Goal: Transaction & Acquisition: Purchase product/service

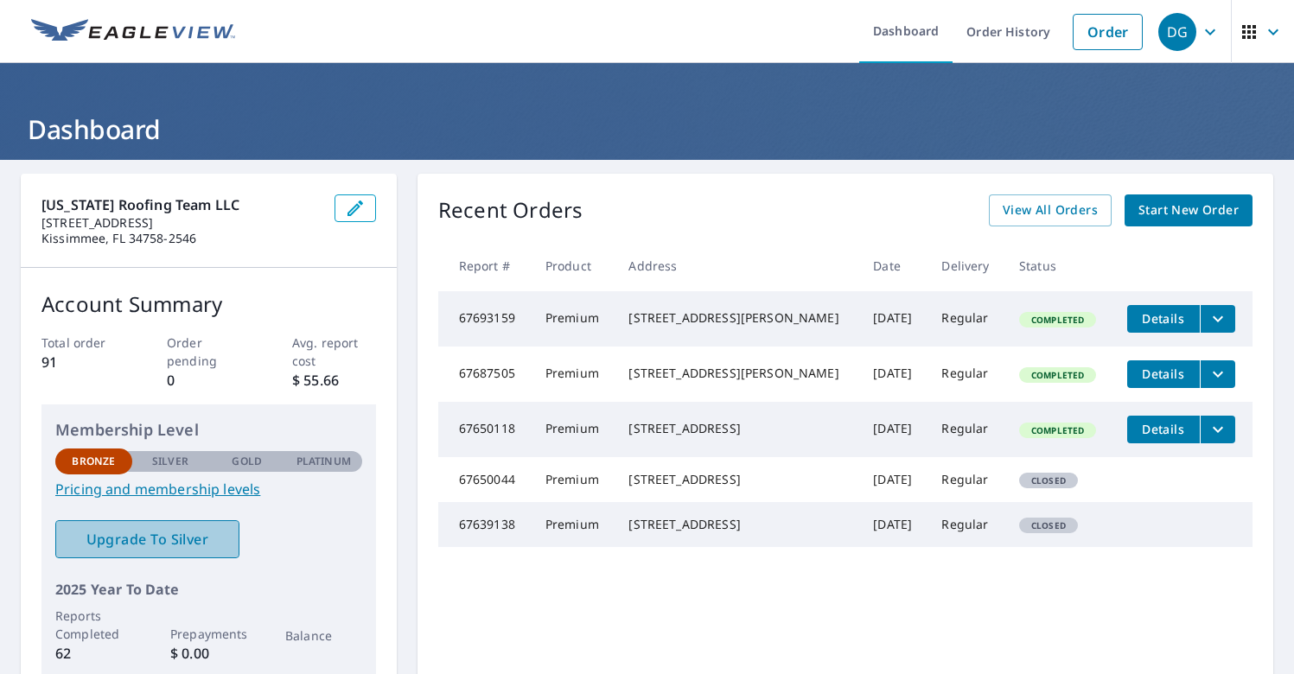
click at [171, 535] on span "Upgrade To Silver" at bounding box center [147, 539] width 156 height 19
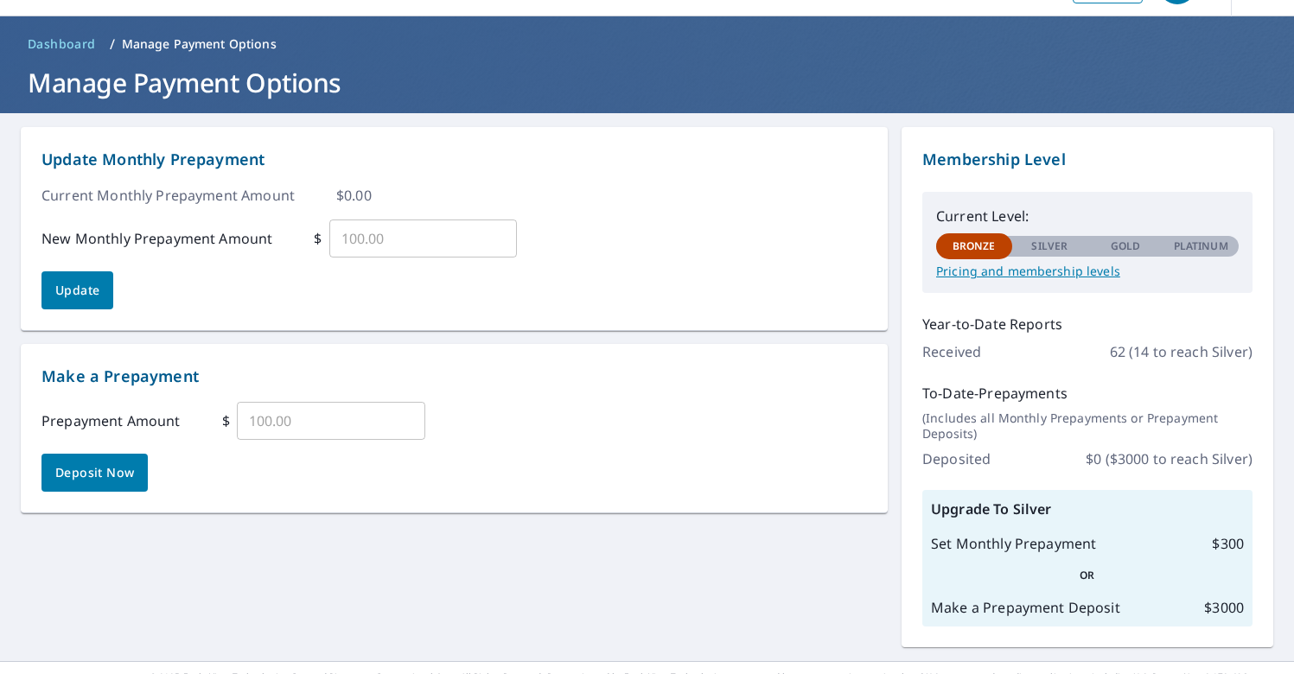
scroll to position [47, 0]
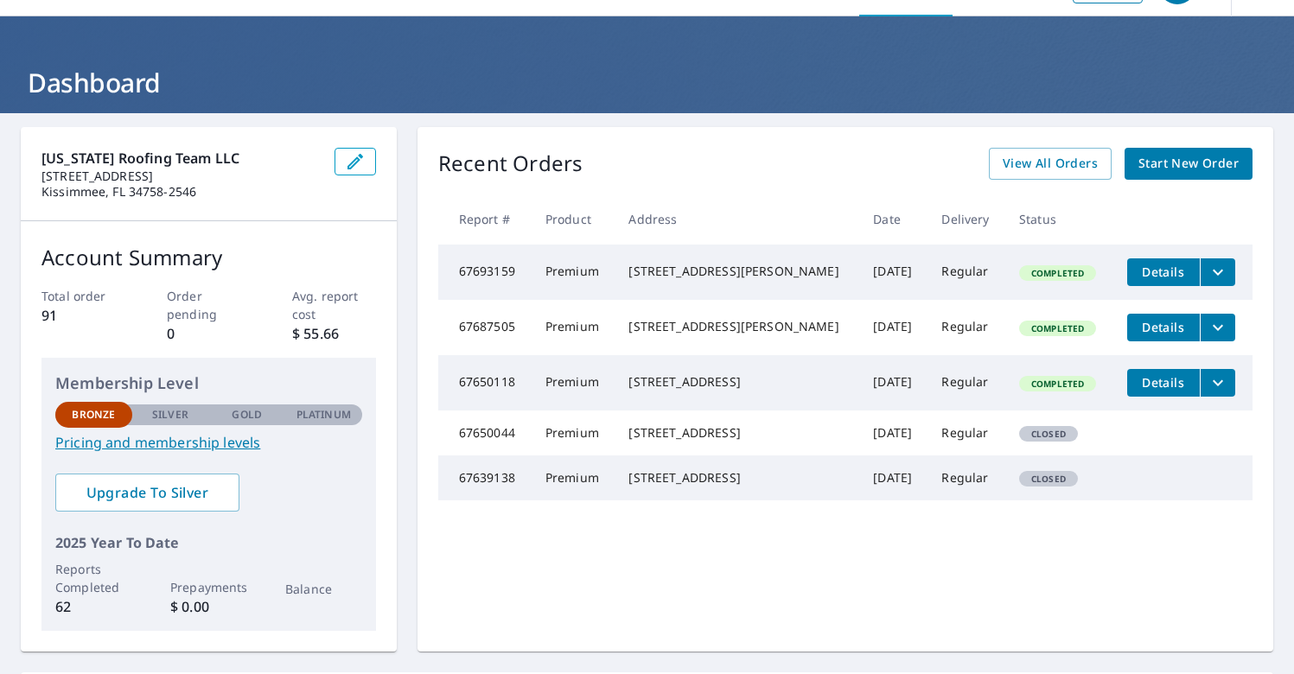
click at [1165, 156] on span "Start New Order" at bounding box center [1189, 164] width 100 height 22
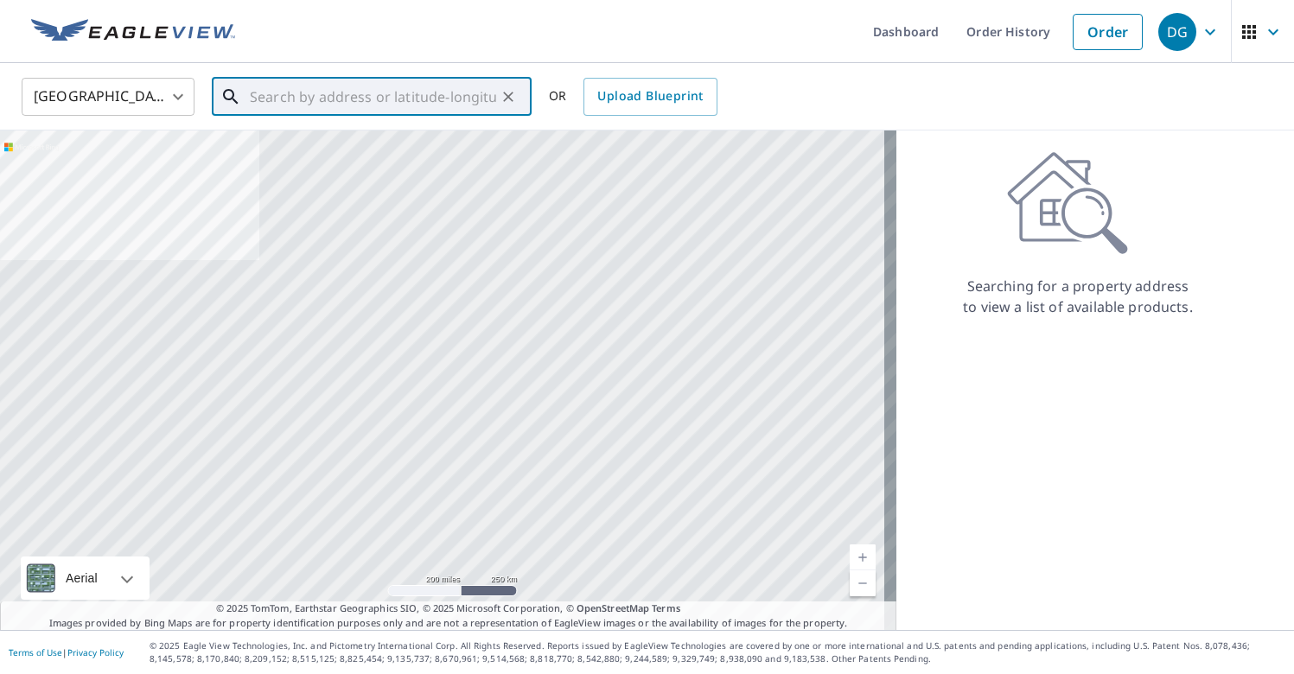
click at [354, 102] on input "text" at bounding box center [373, 97] width 246 height 48
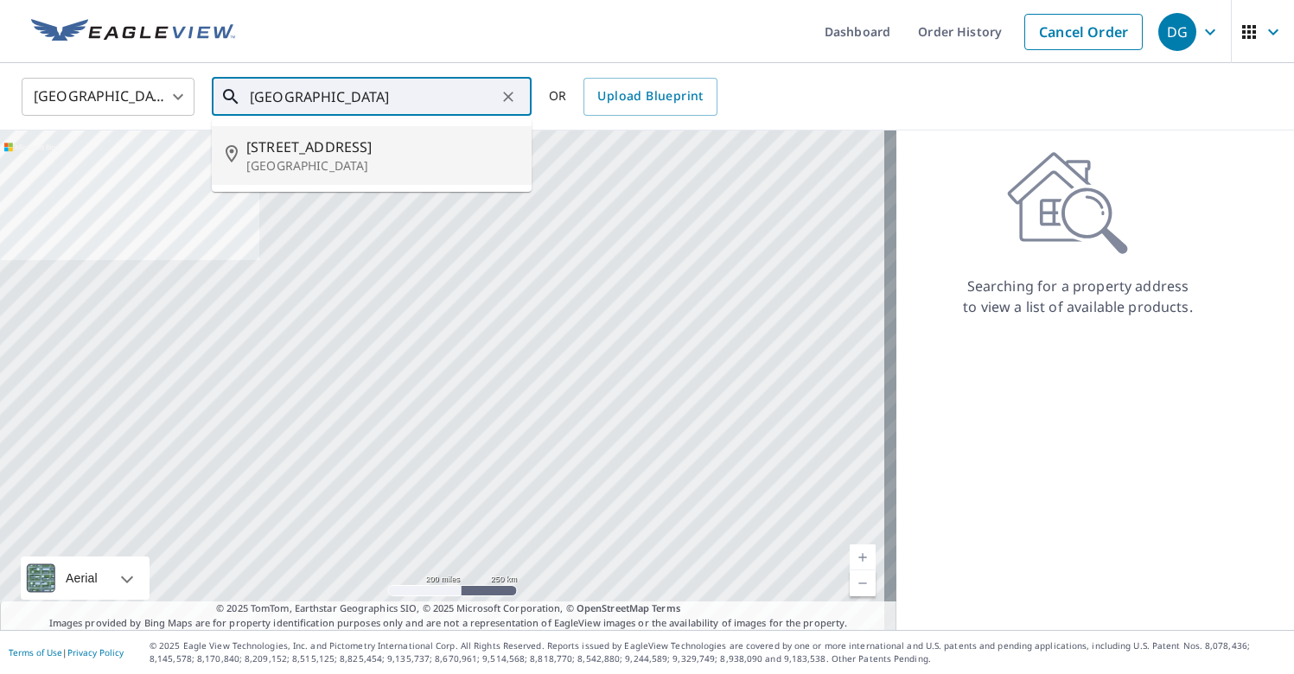
click at [303, 154] on span "[STREET_ADDRESS]" at bounding box center [381, 147] width 271 height 21
type input "[STREET_ADDRESS]"
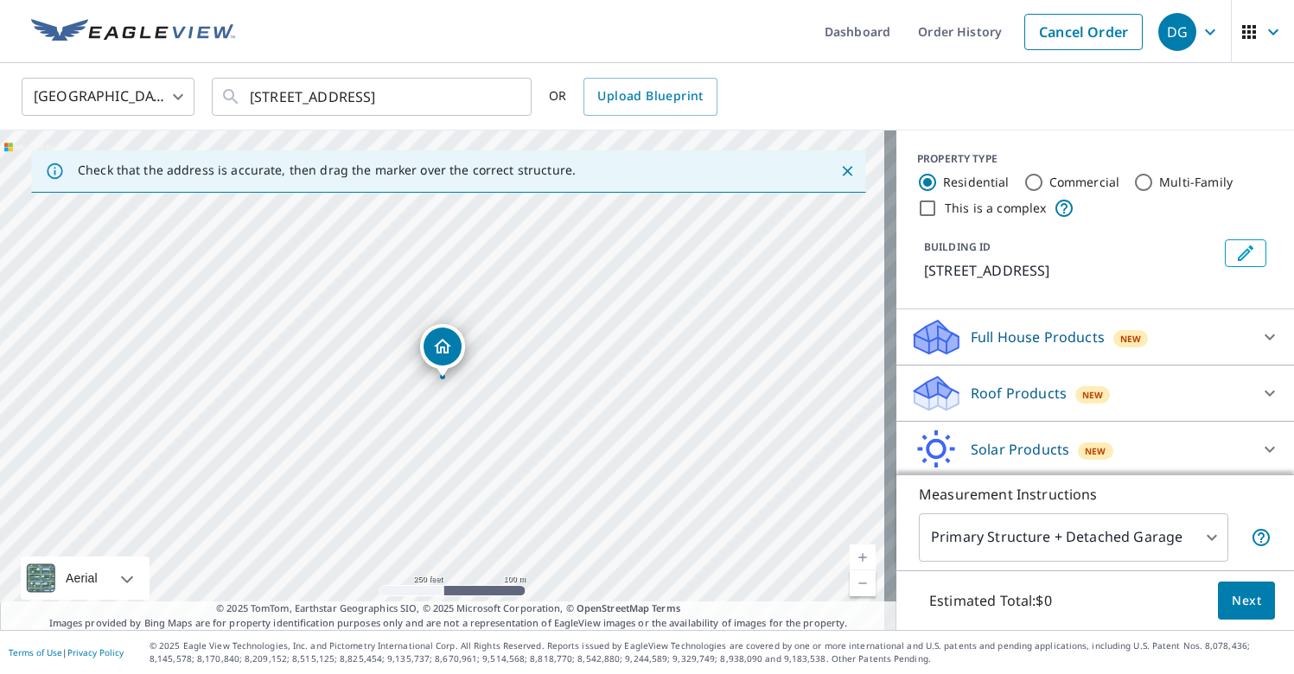
click at [1260, 386] on icon at bounding box center [1270, 393] width 21 height 21
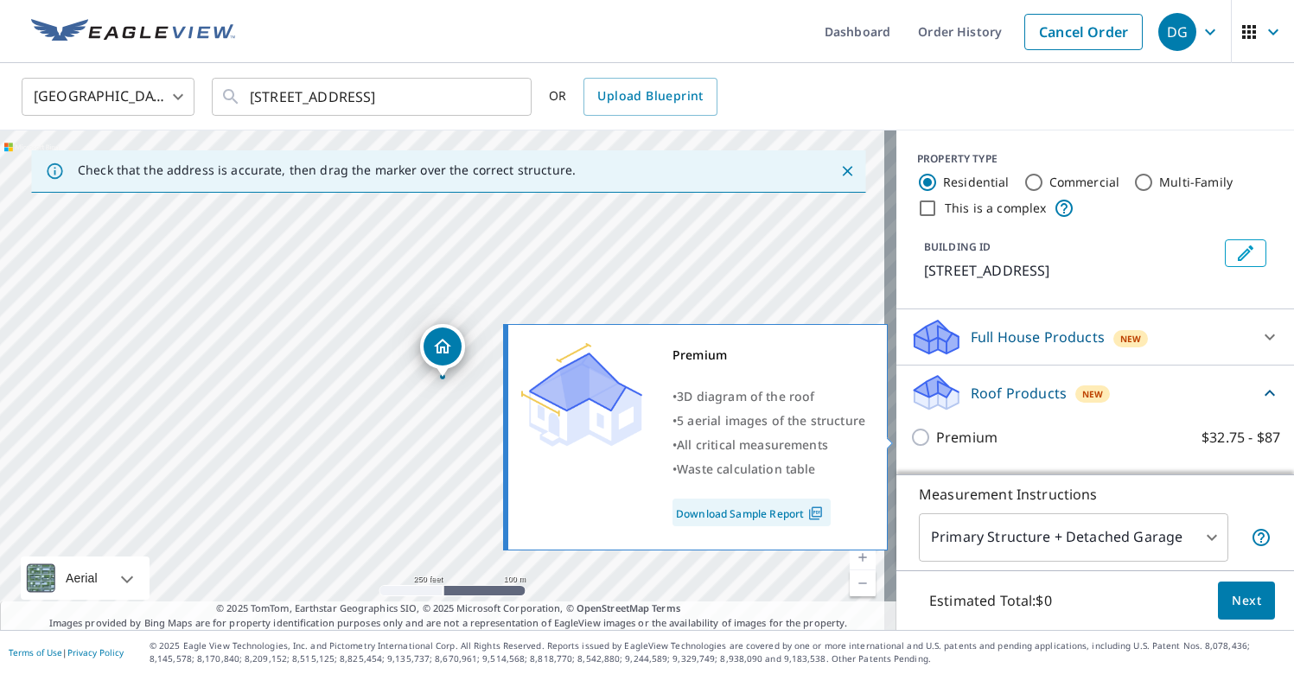
click at [964, 440] on p "Premium" at bounding box center [966, 437] width 61 height 21
click at [936, 440] on input "Premium $32.75 - $87" at bounding box center [923, 437] width 26 height 21
checkbox input "true"
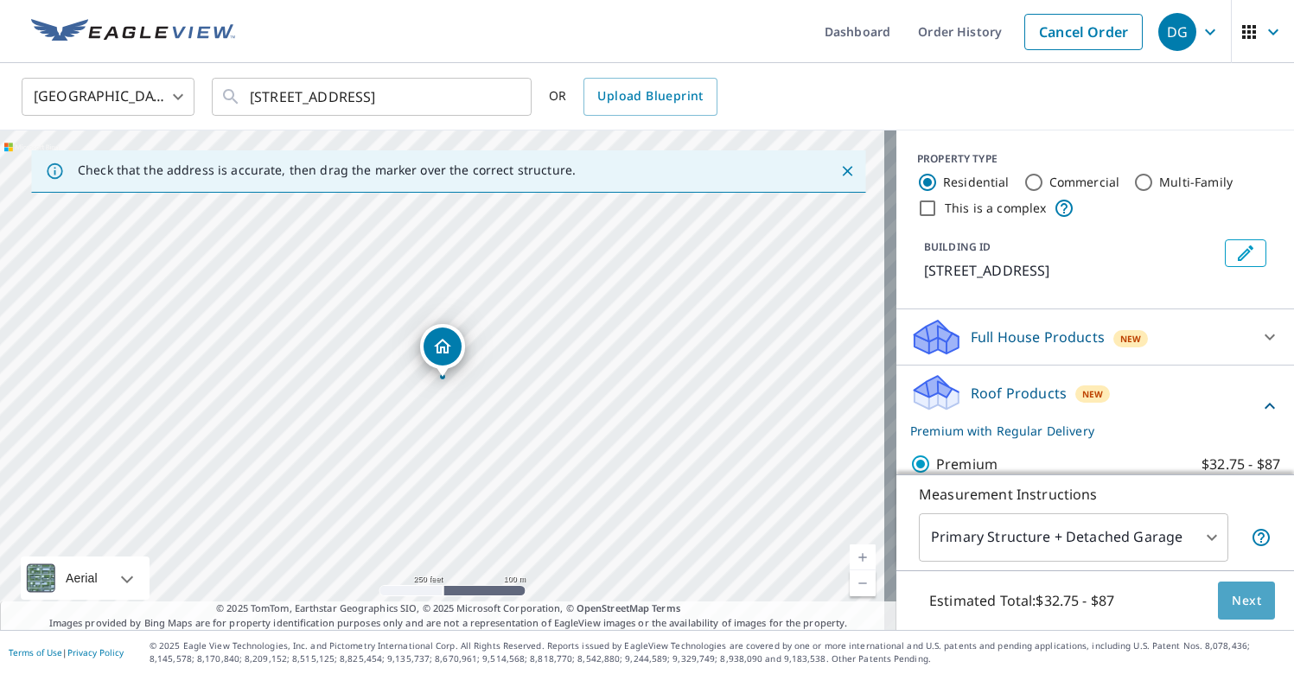
click at [1232, 597] on span "Next" at bounding box center [1246, 602] width 29 height 22
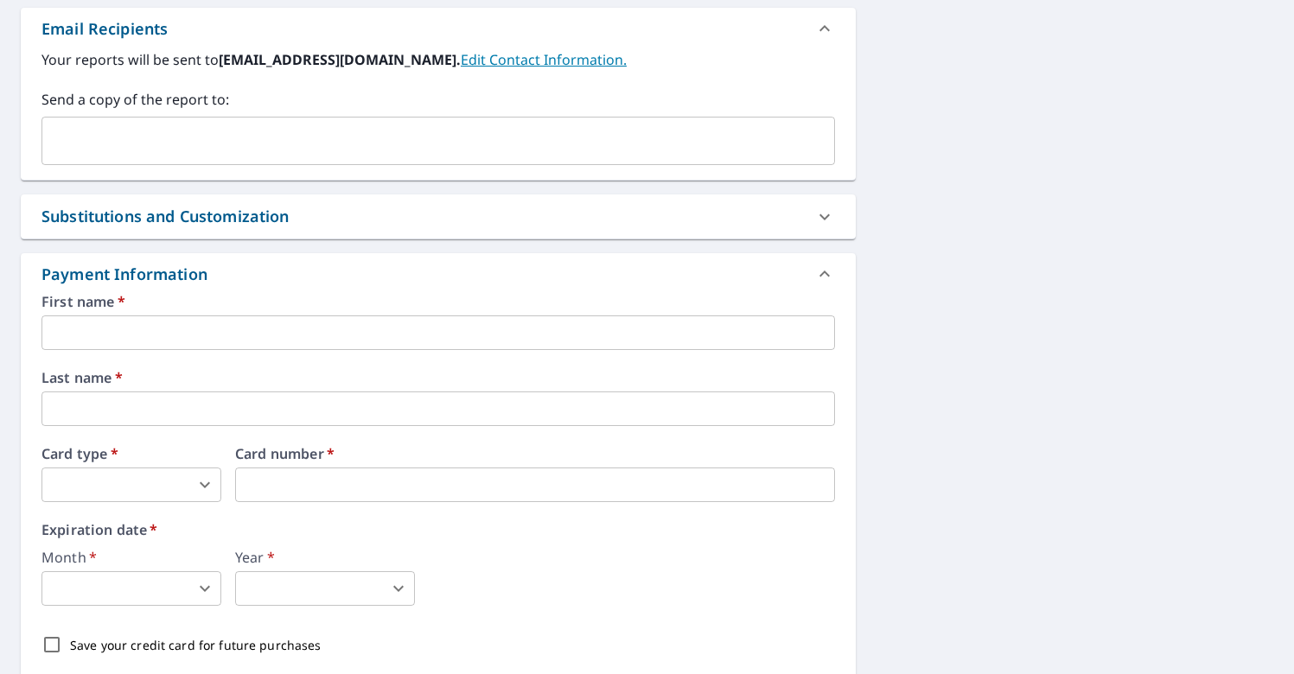
scroll to position [680, 0]
click at [99, 335] on input "text" at bounding box center [439, 331] width 794 height 35
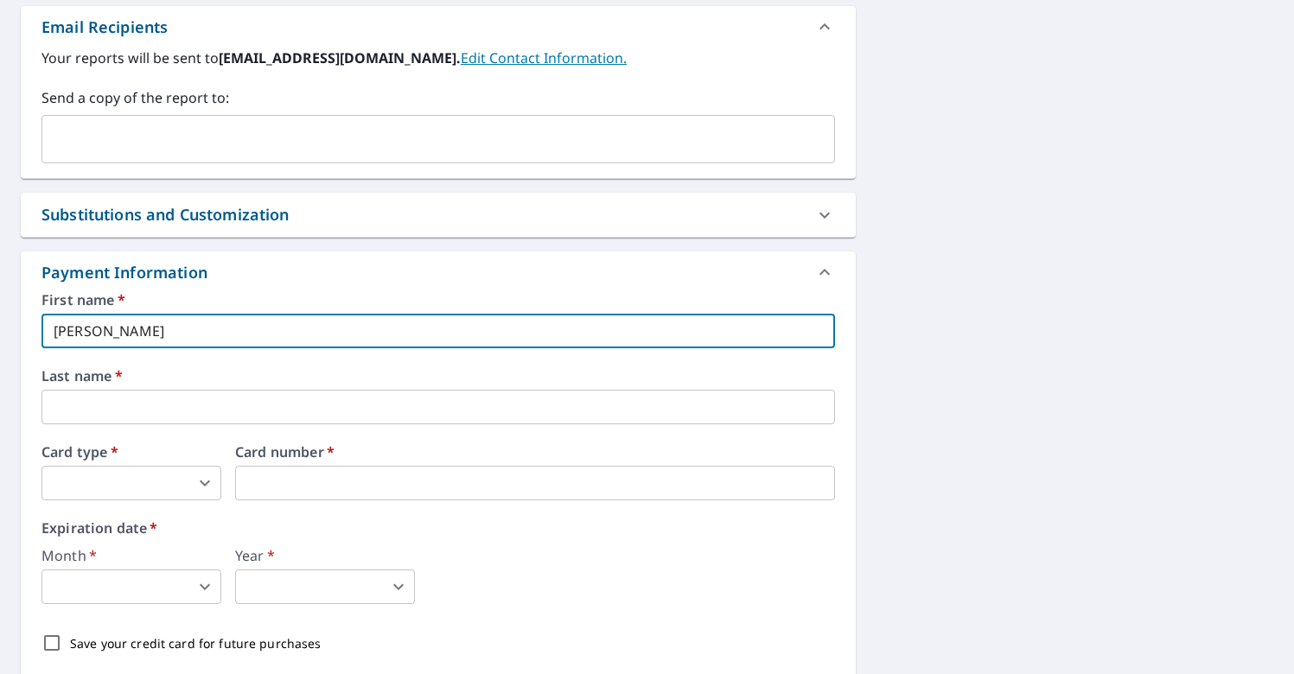
type input "[PERSON_NAME]"
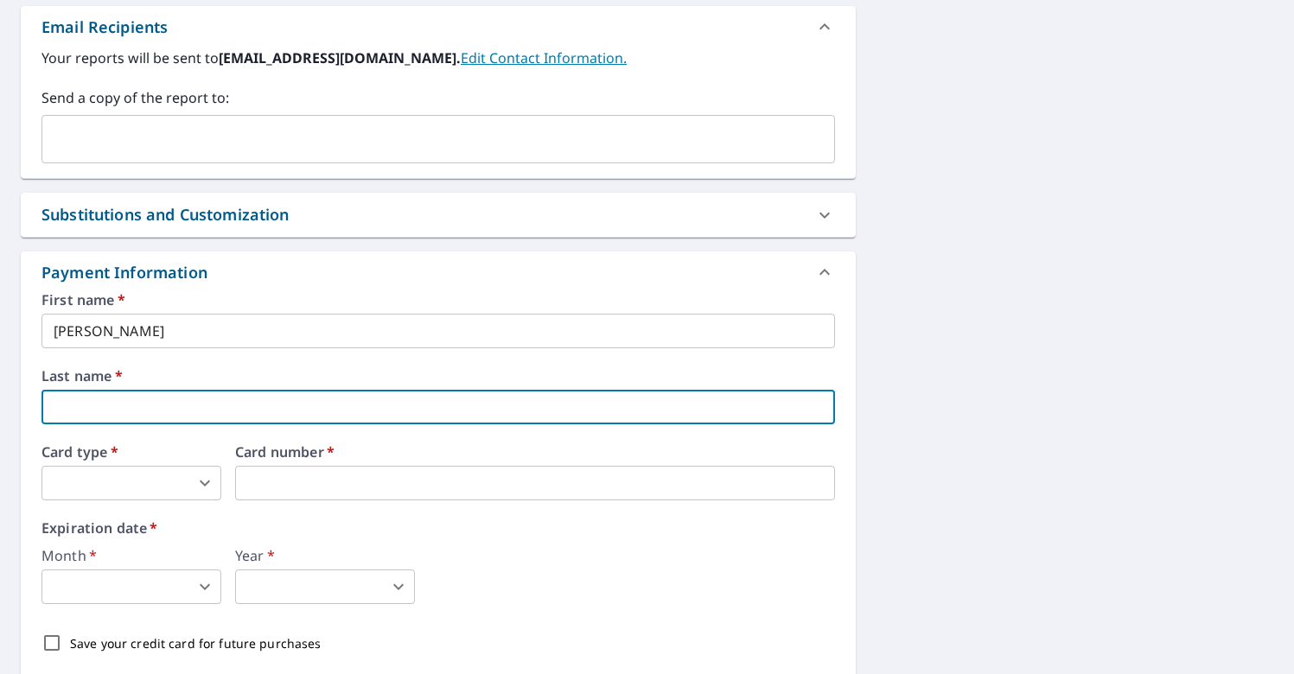
click at [93, 410] on input "text" at bounding box center [439, 407] width 794 height 35
type input "[PERSON_NAME]"
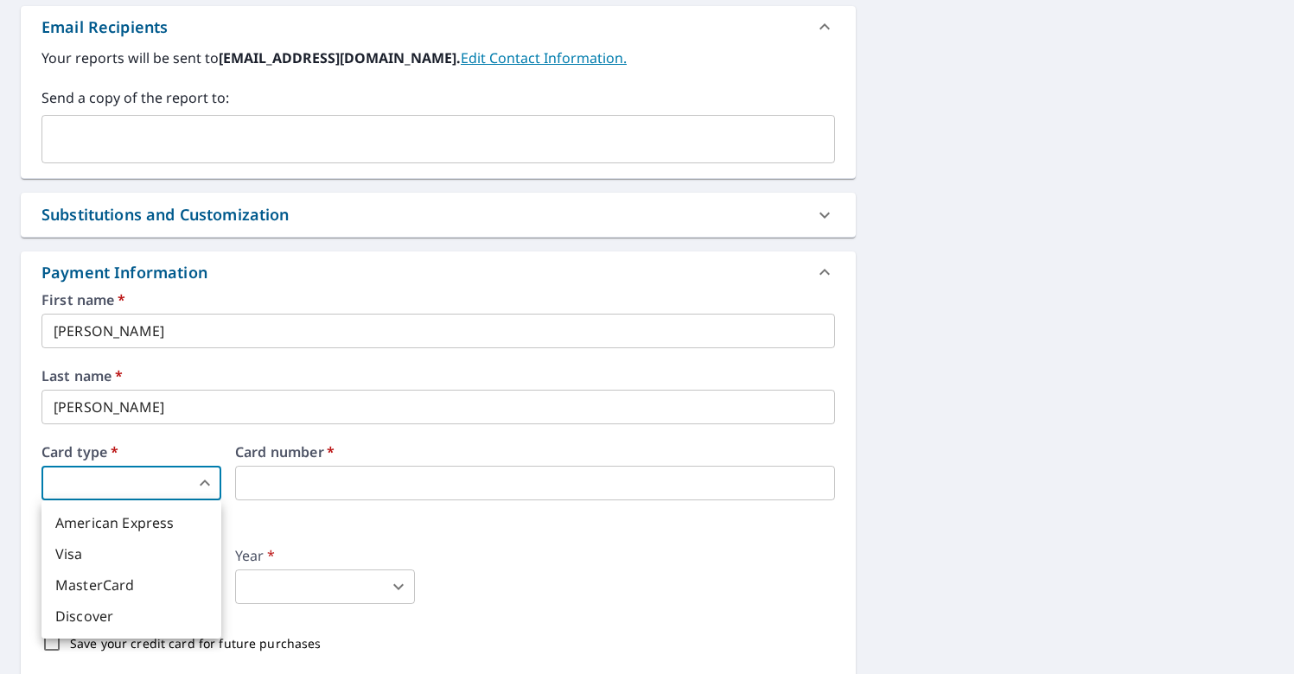
click at [138, 482] on body "DG DG Dashboard Order History Cancel Order DG Dashboard / Finalize Order Finali…" at bounding box center [647, 337] width 1294 height 674
click at [116, 581] on li "MasterCard" at bounding box center [132, 585] width 180 height 31
type input "3"
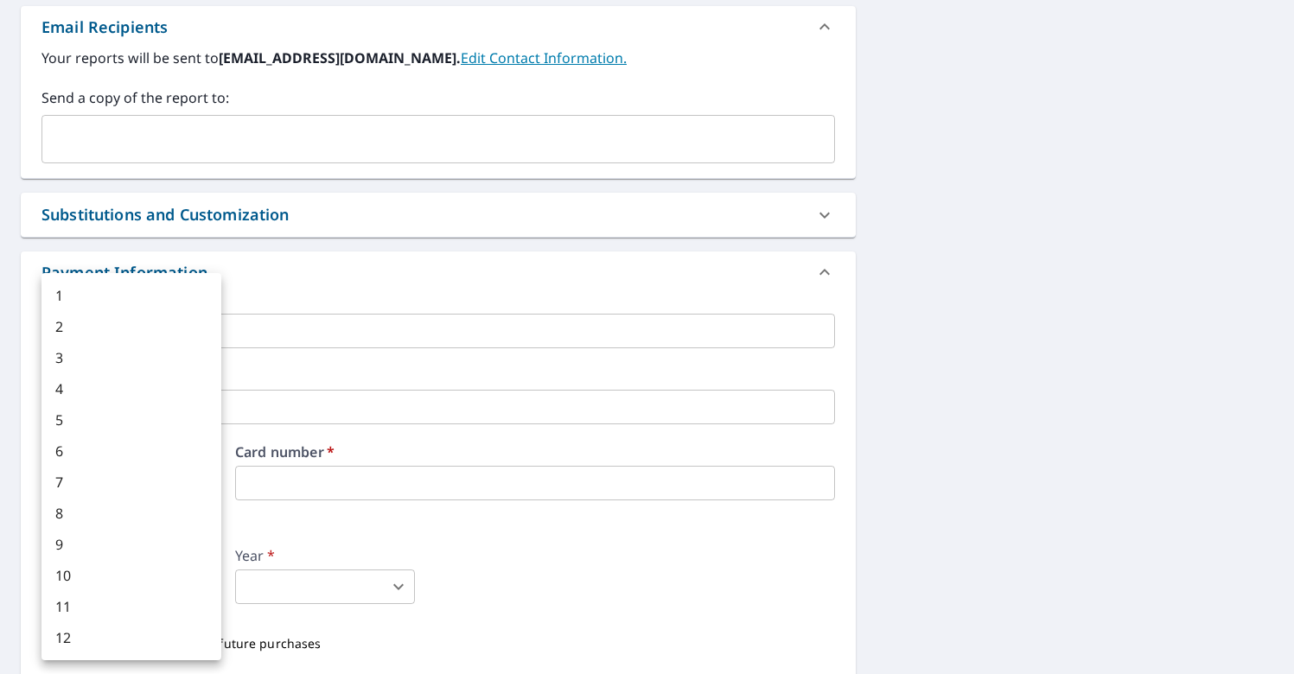
click at [199, 588] on body "DG DG Dashboard Order History Cancel Order DG Dashboard / Finalize Order Finali…" at bounding box center [647, 337] width 1294 height 674
click at [142, 447] on li "6" at bounding box center [132, 451] width 180 height 31
type input "6"
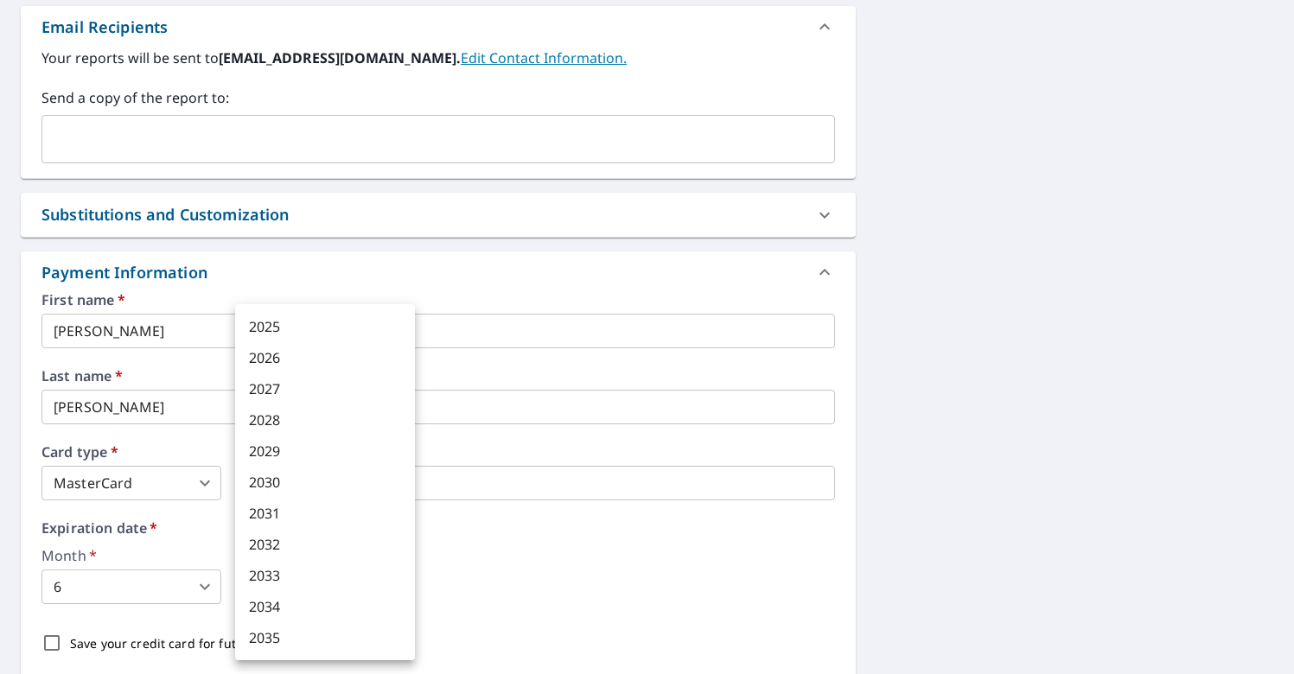
click at [310, 584] on body "DG DG Dashboard Order History Cancel Order DG Dashboard / Finalize Order Finali…" at bounding box center [647, 337] width 1294 height 674
click at [313, 479] on li "2030" at bounding box center [325, 482] width 180 height 31
type input "2030"
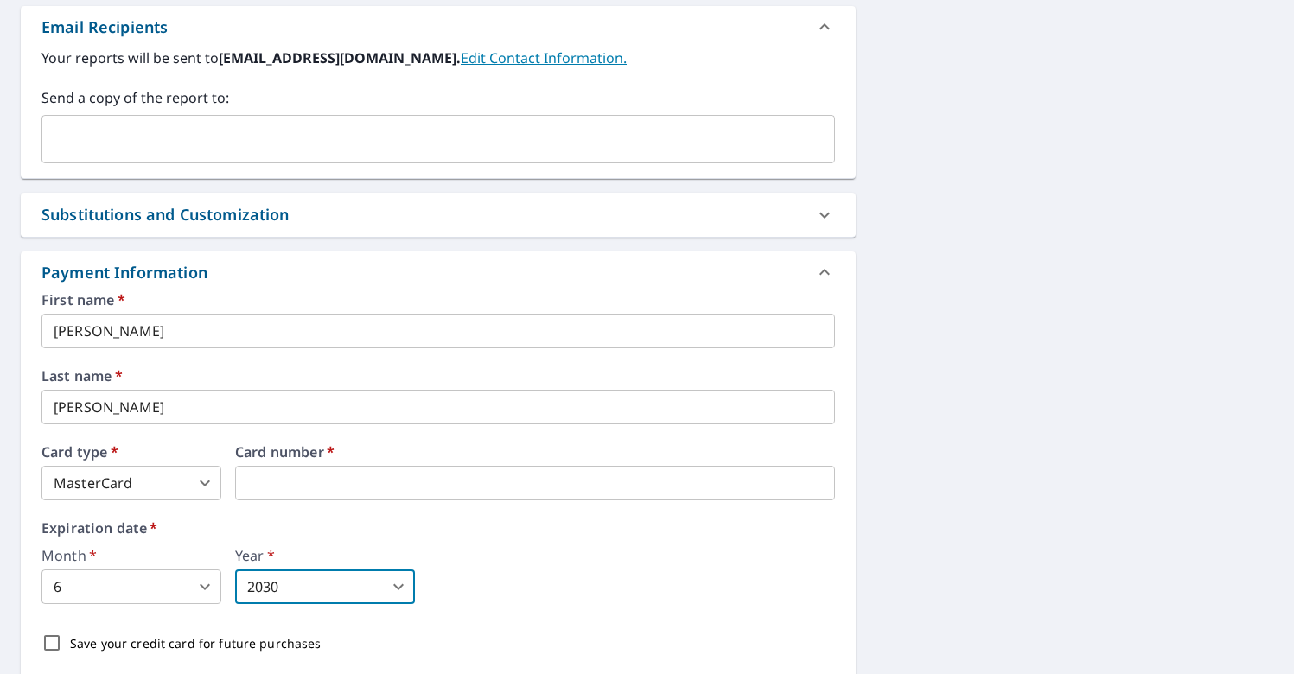
click at [846, 565] on div "First name   * [PERSON_NAME] ​ Last name   * [PERSON_NAME] ​ Card type   * Mast…" at bounding box center [438, 484] width 835 height 383
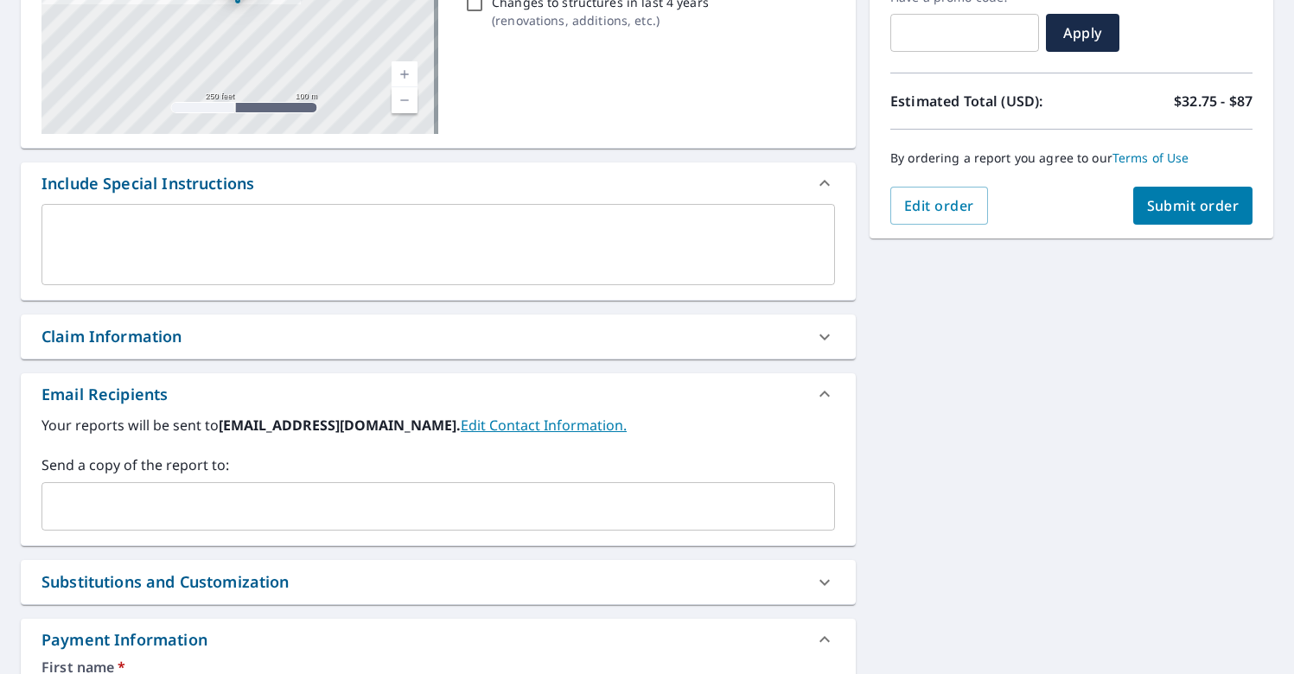
scroll to position [297, 0]
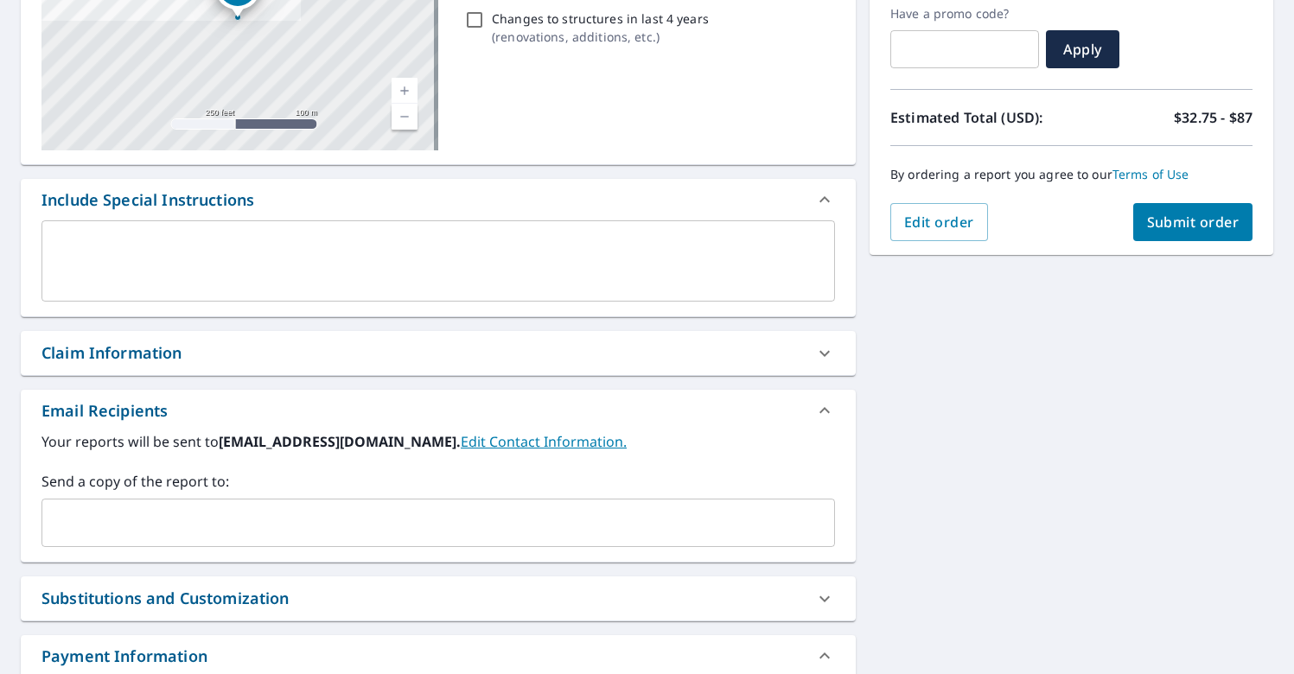
click at [1206, 229] on span "Submit order" at bounding box center [1193, 222] width 93 height 19
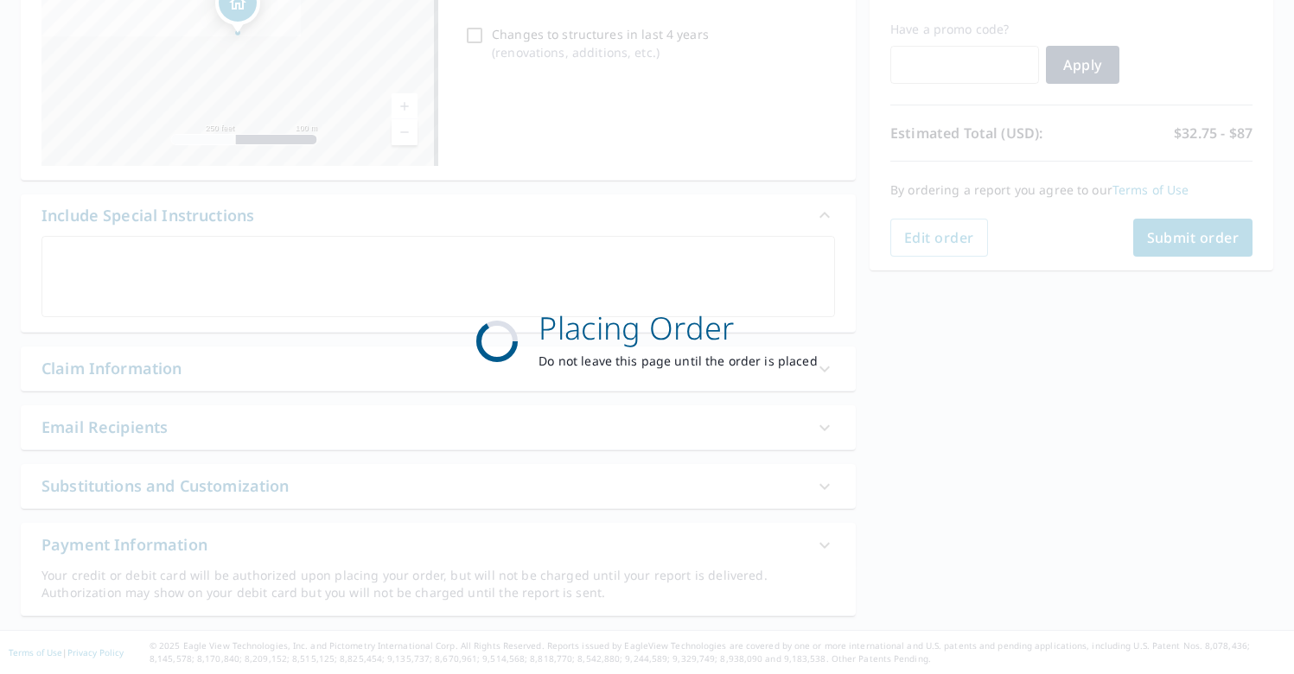
scroll to position [281, 0]
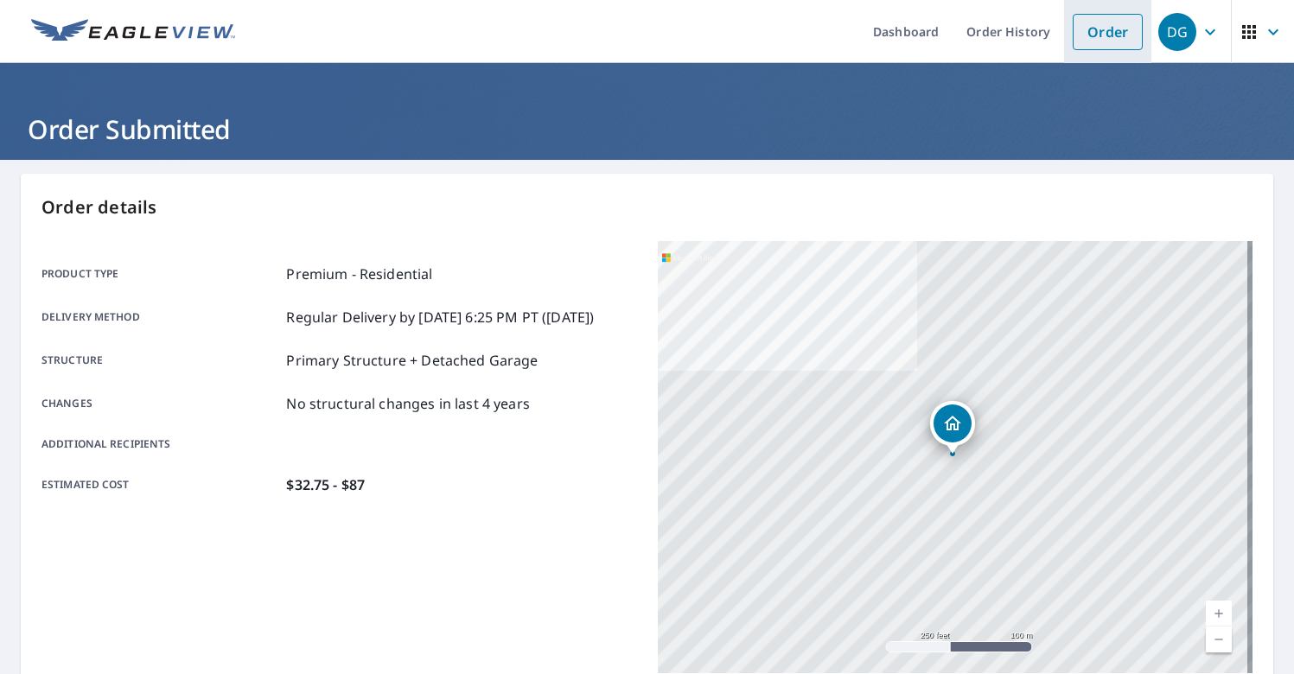
click at [1086, 25] on link "Order" at bounding box center [1108, 32] width 70 height 36
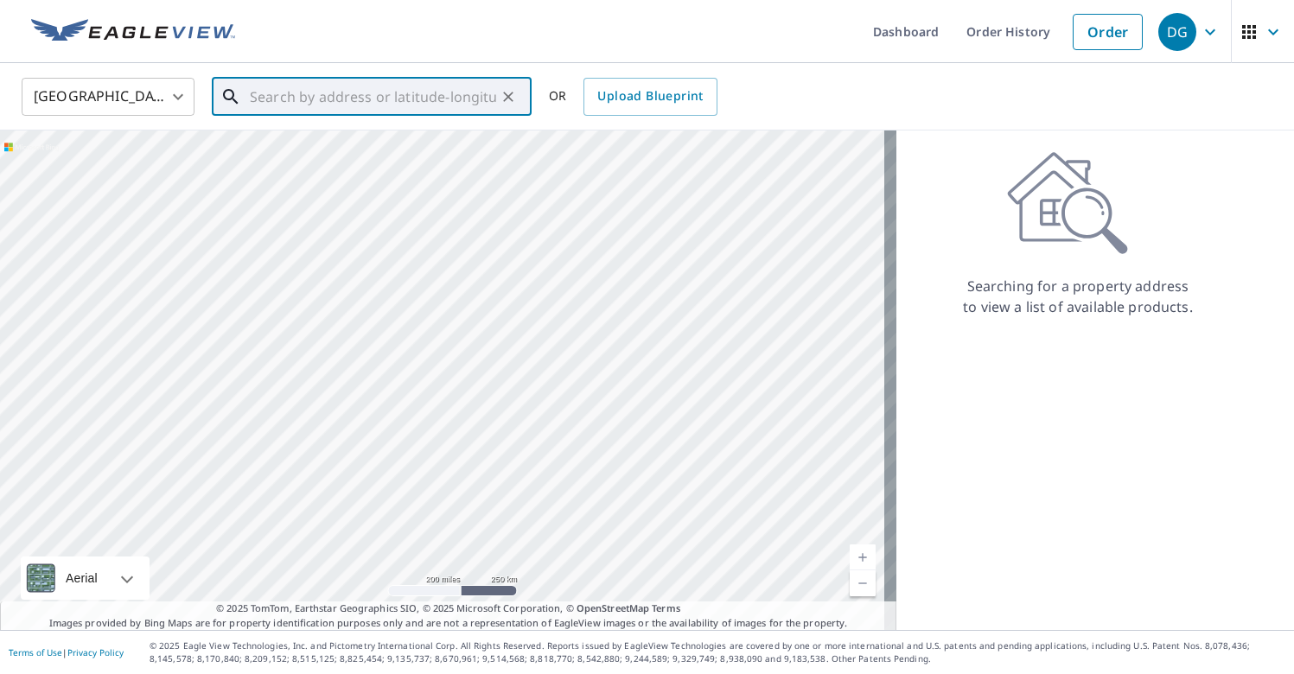
click at [384, 93] on input "text" at bounding box center [373, 97] width 246 height 48
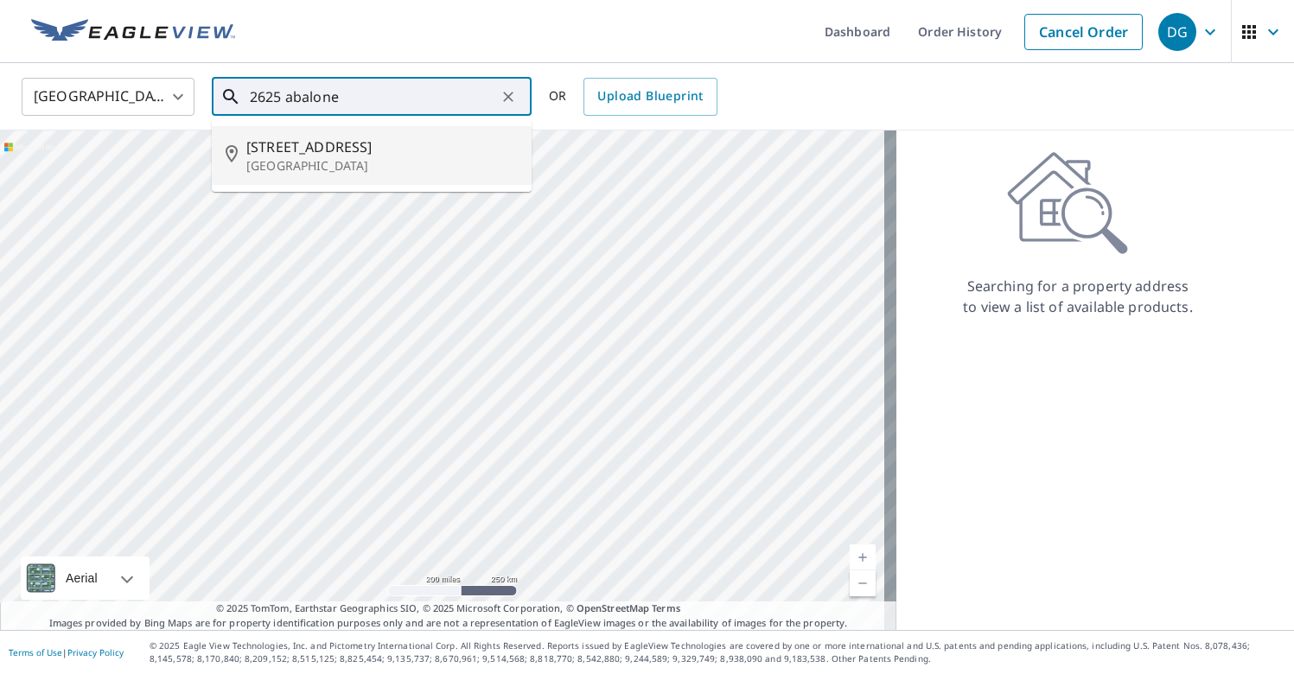
click at [347, 151] on span "[STREET_ADDRESS]" at bounding box center [381, 147] width 271 height 21
type input "[STREET_ADDRESS]"
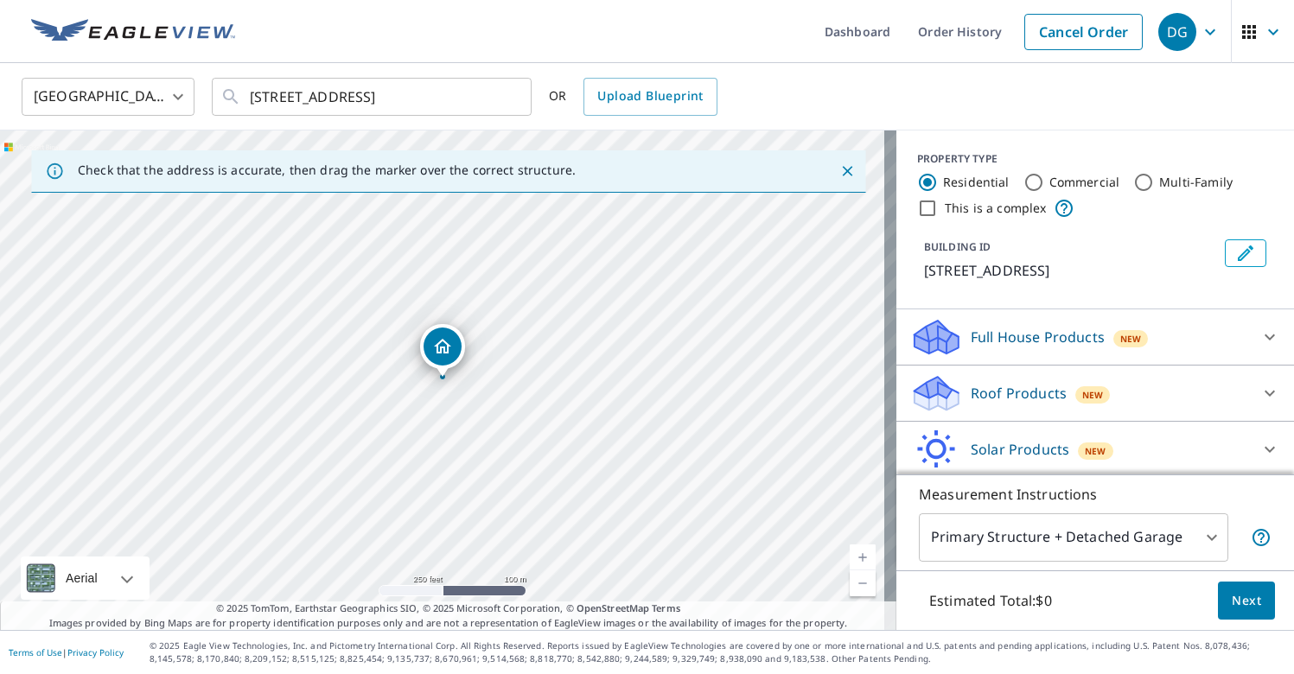
click at [1260, 393] on icon at bounding box center [1270, 393] width 21 height 21
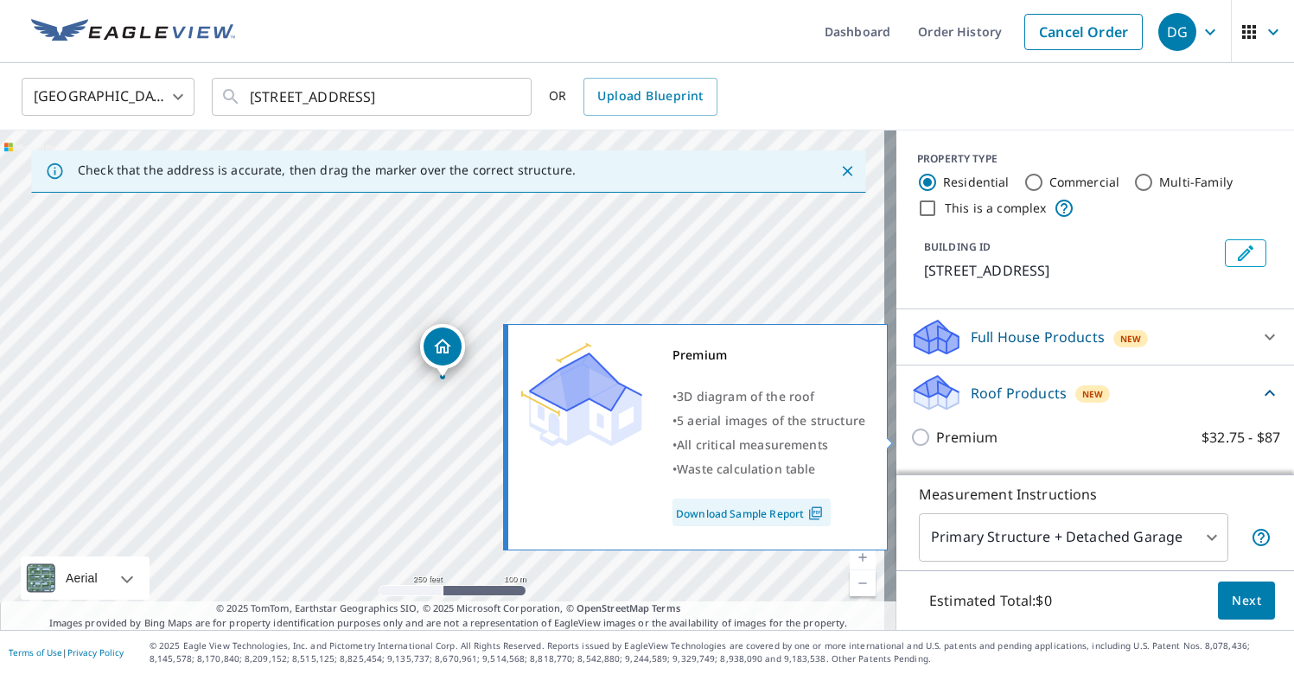
click at [960, 437] on p "Premium" at bounding box center [966, 437] width 61 height 21
click at [936, 437] on input "Premium $32.75 - $87" at bounding box center [923, 437] width 26 height 21
checkbox input "true"
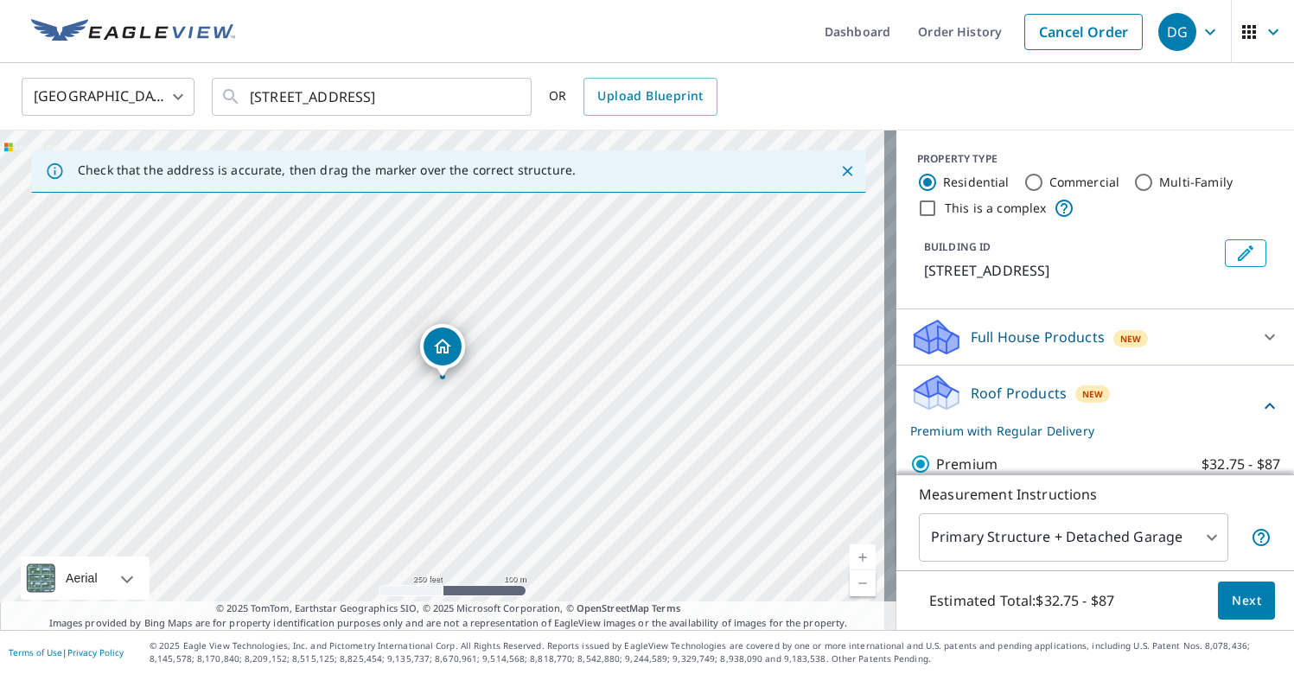
click at [1234, 595] on span "Next" at bounding box center [1246, 602] width 29 height 22
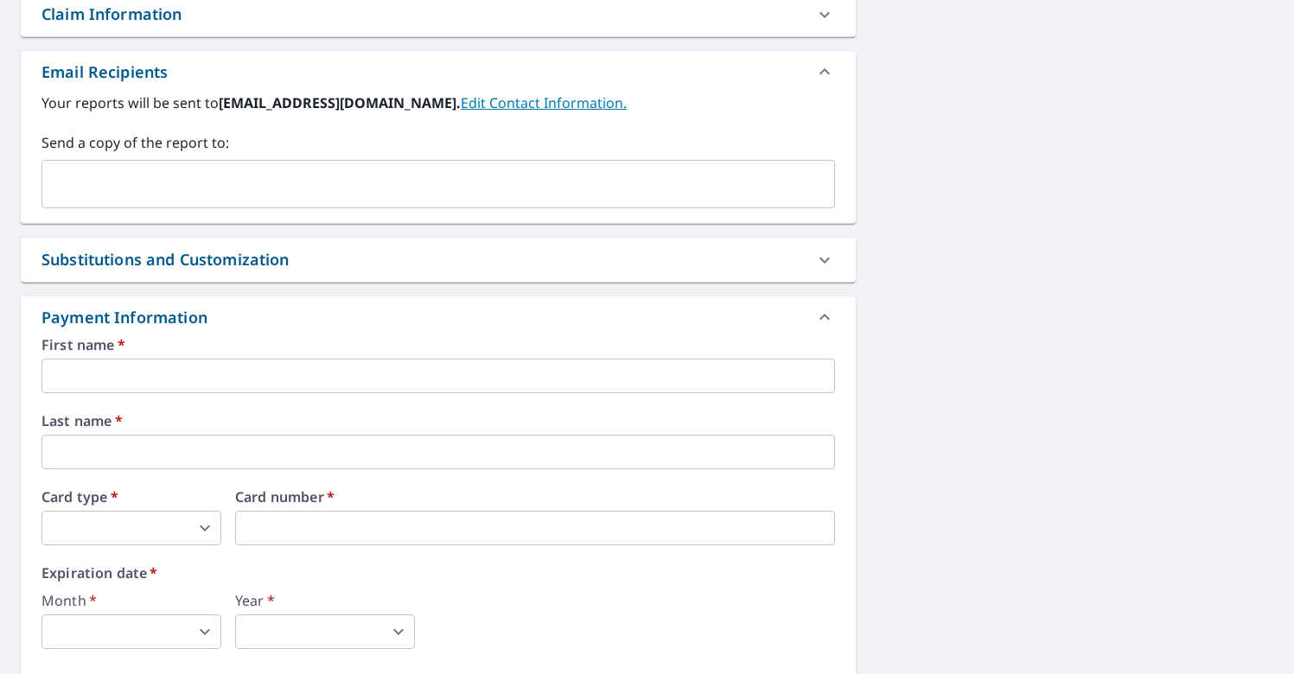
scroll to position [679, 0]
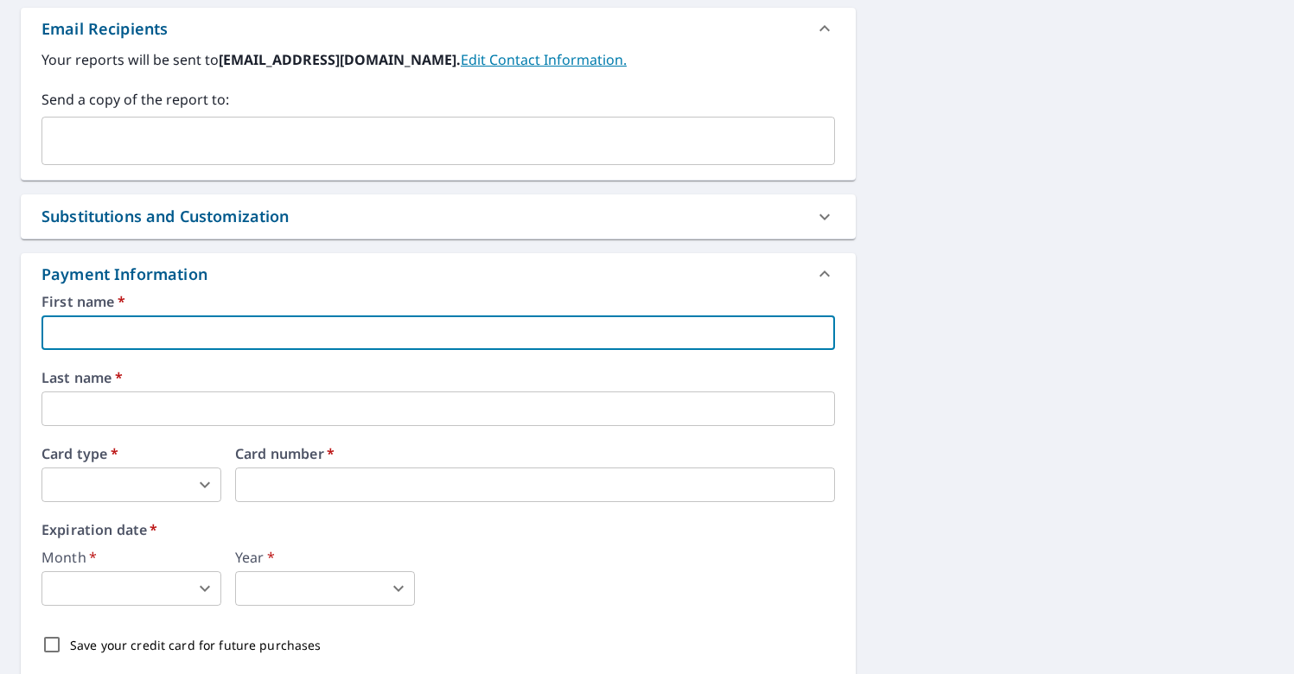
click at [137, 322] on input "text" at bounding box center [439, 333] width 794 height 35
type input "[PERSON_NAME]"
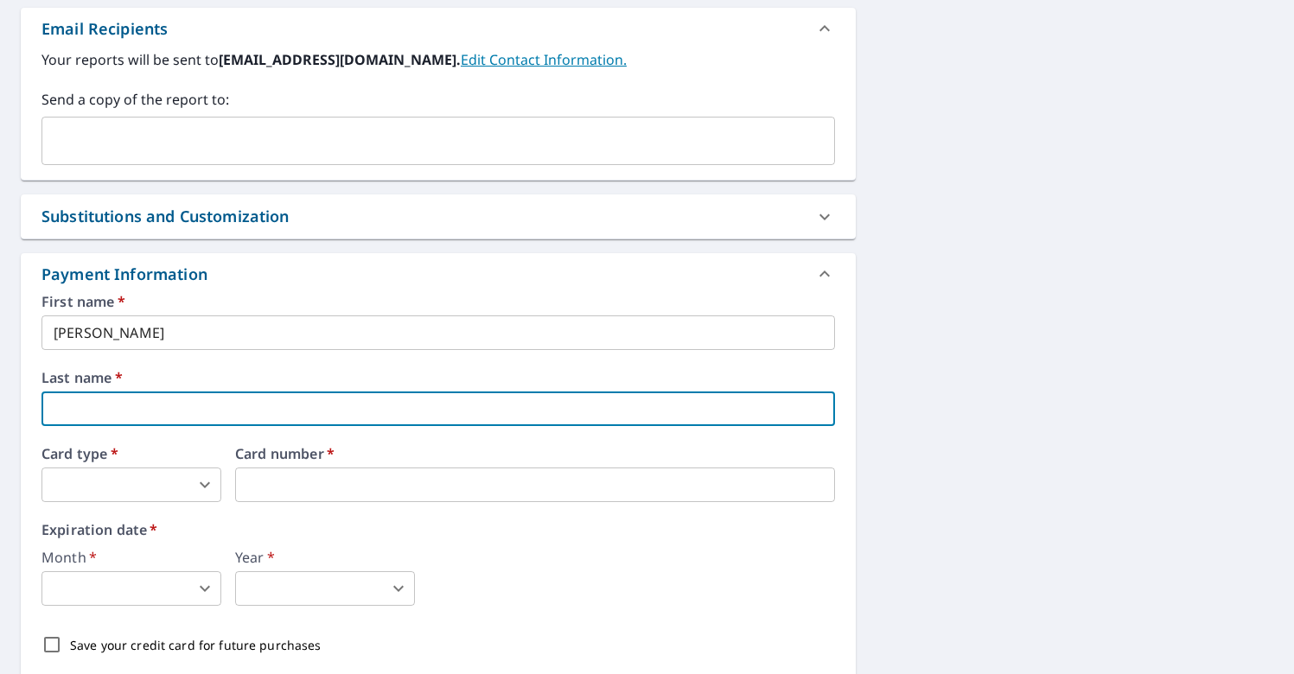
click at [99, 413] on input "text" at bounding box center [439, 409] width 794 height 35
type input "[PERSON_NAME]"
click at [186, 489] on body "DG DG Dashboard Order History Cancel Order DG Dashboard / Finalize Order Finali…" at bounding box center [647, 337] width 1294 height 674
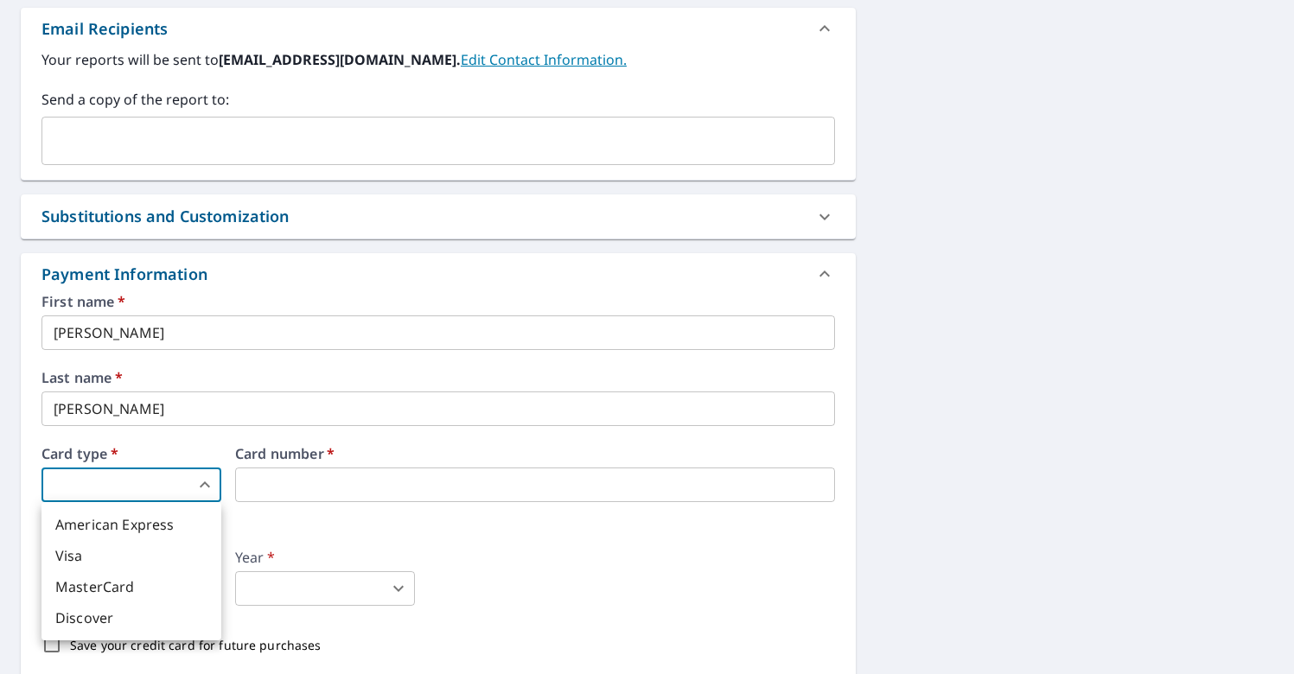
click at [125, 589] on li "MasterCard" at bounding box center [132, 587] width 180 height 31
type input "3"
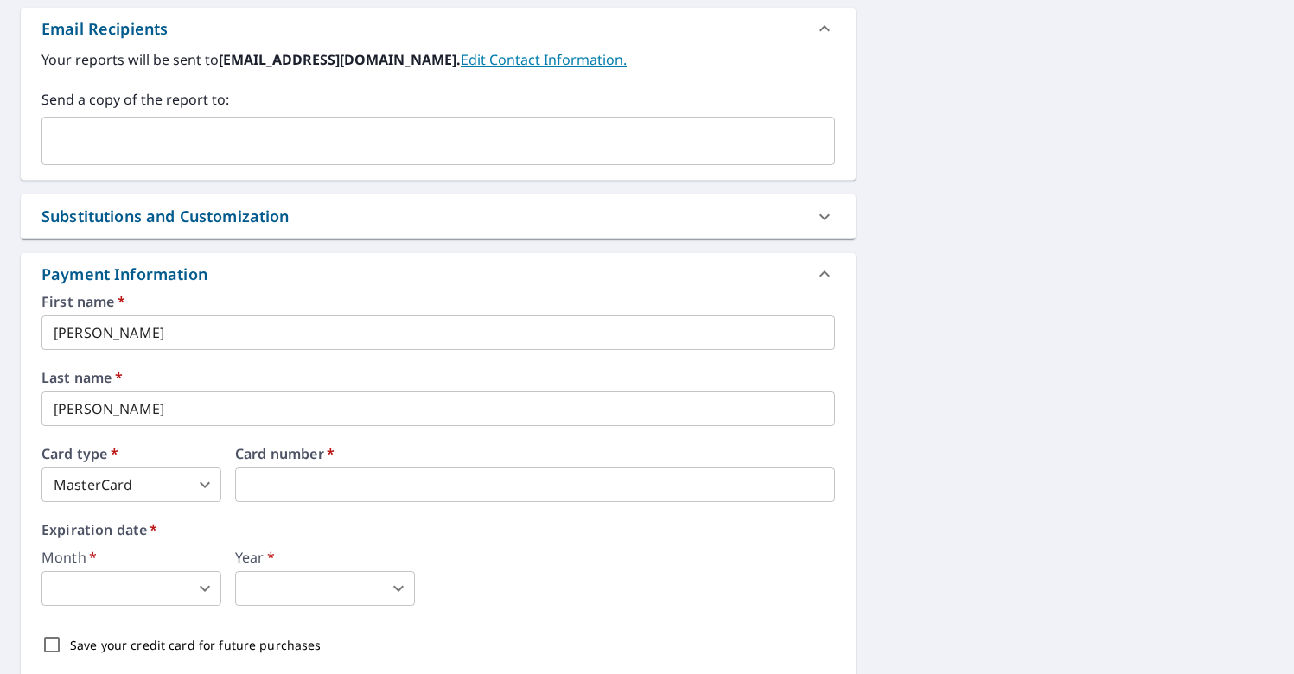
click at [177, 581] on body "DG DG Dashboard Order History Cancel Order DG Dashboard / Finalize Order Finali…" at bounding box center [647, 337] width 1294 height 674
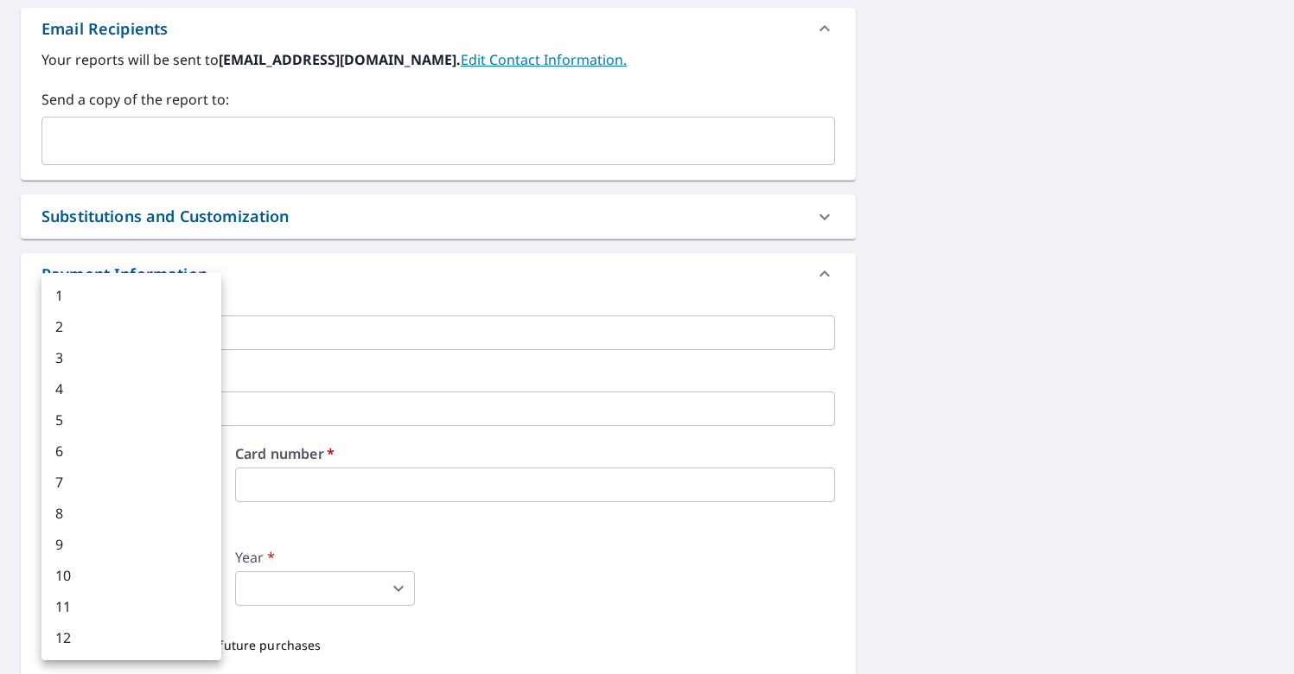
click at [120, 450] on li "6" at bounding box center [132, 451] width 180 height 31
type input "6"
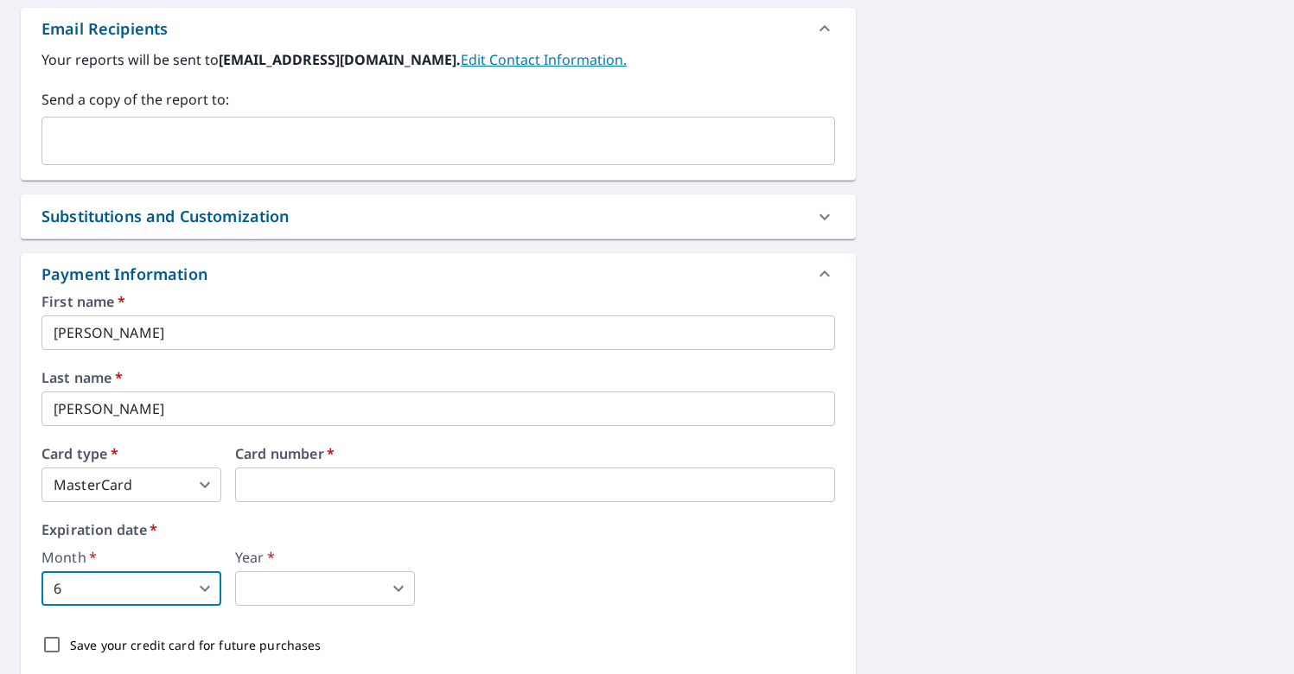
click at [294, 596] on body "DG DG Dashboard Order History Cancel Order DG Dashboard / Finalize Order Finali…" at bounding box center [647, 337] width 1294 height 674
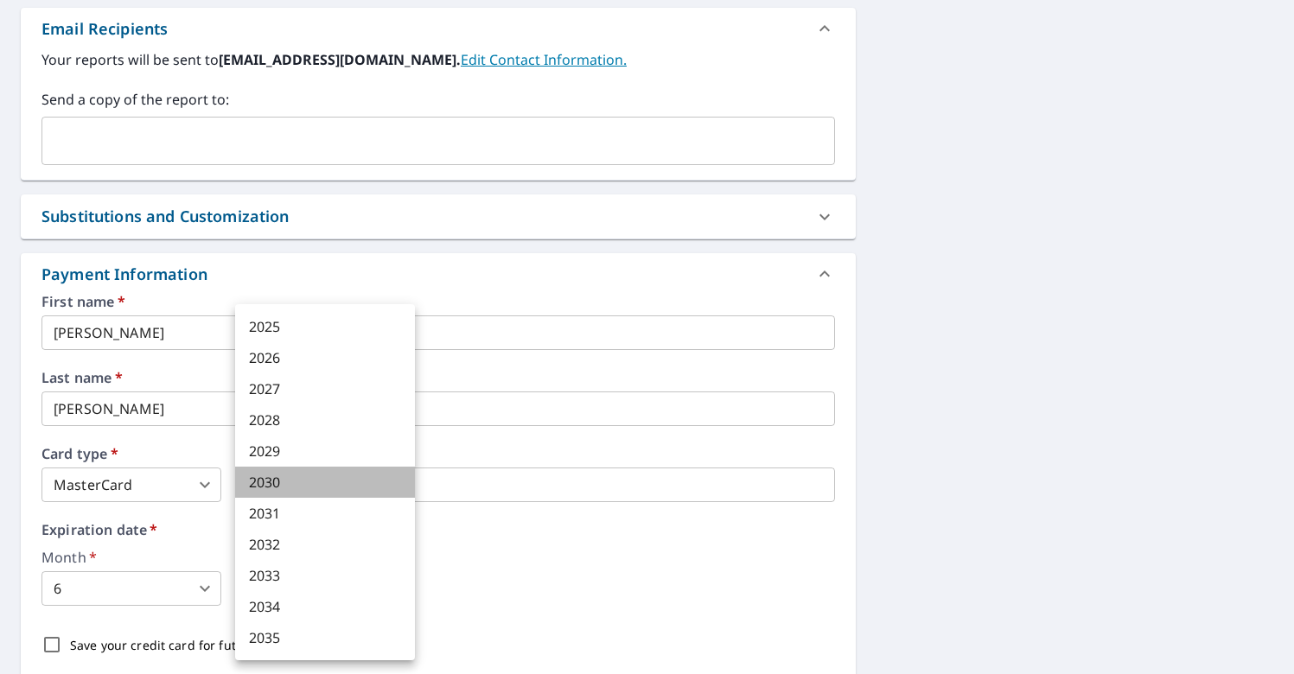
click at [304, 475] on li "2030" at bounding box center [325, 482] width 180 height 31
type input "2030"
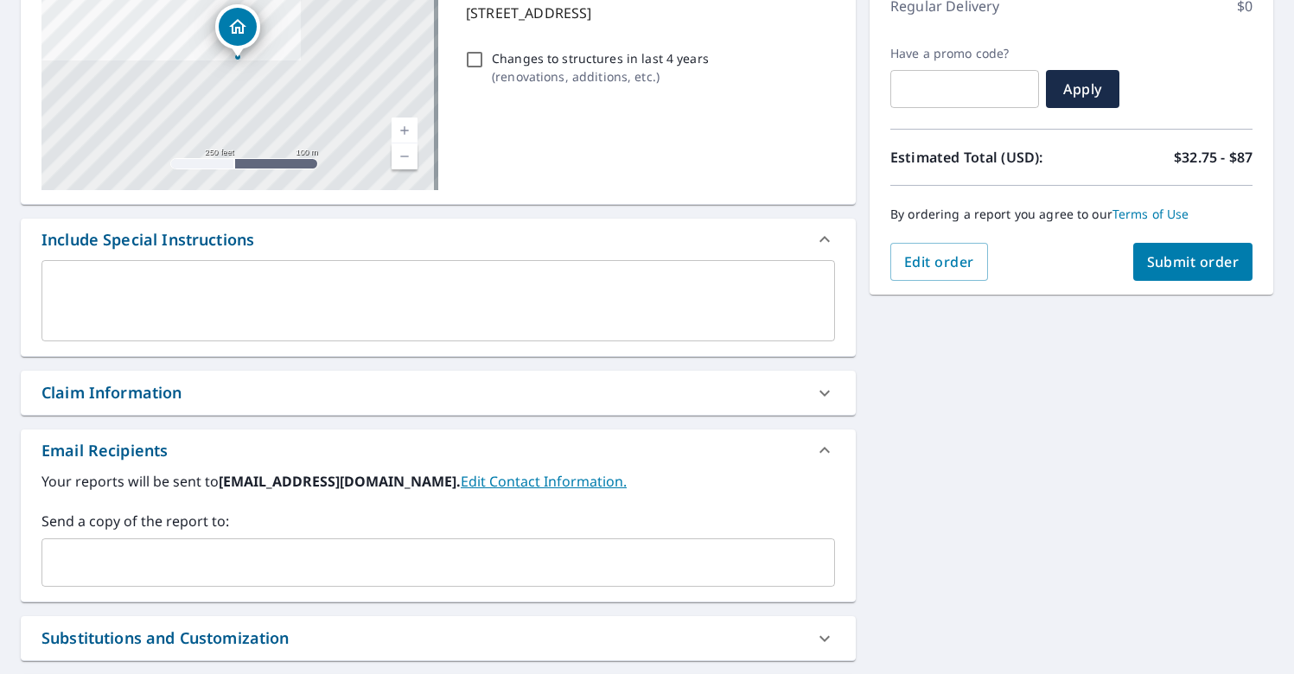
scroll to position [246, 0]
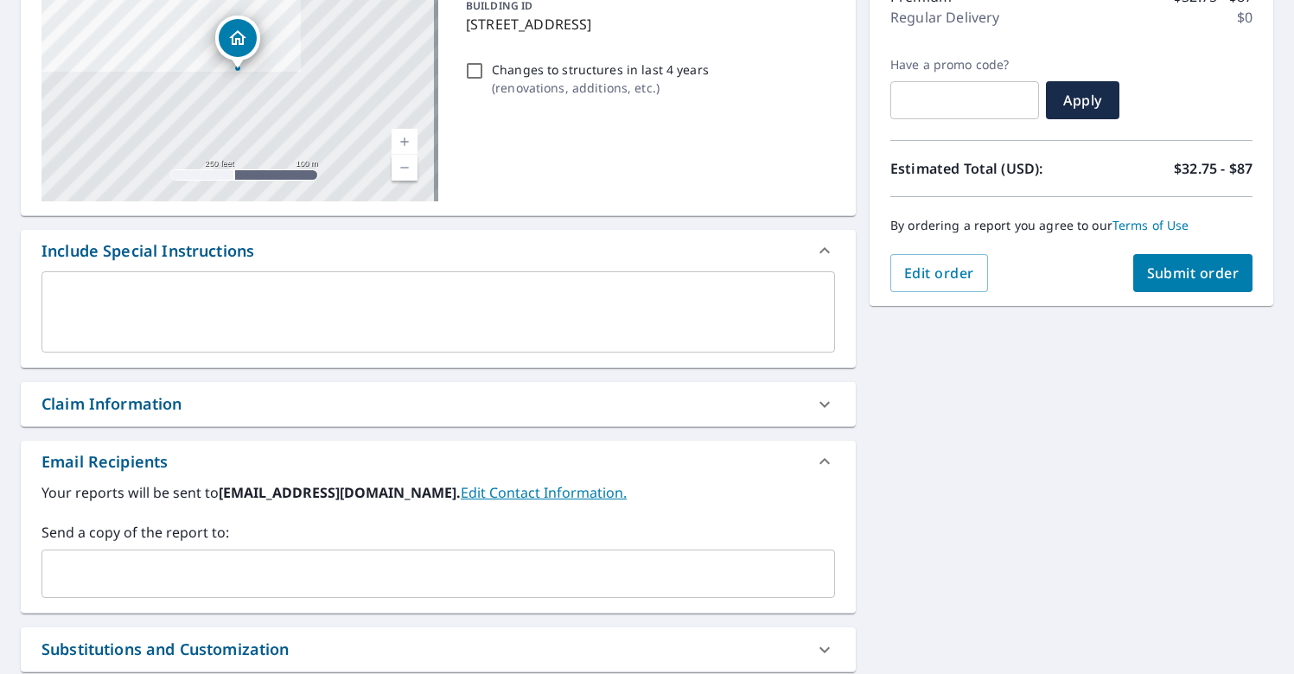
click at [1194, 271] on span "Submit order" at bounding box center [1193, 273] width 93 height 19
